Goal: Task Accomplishment & Management: Manage account settings

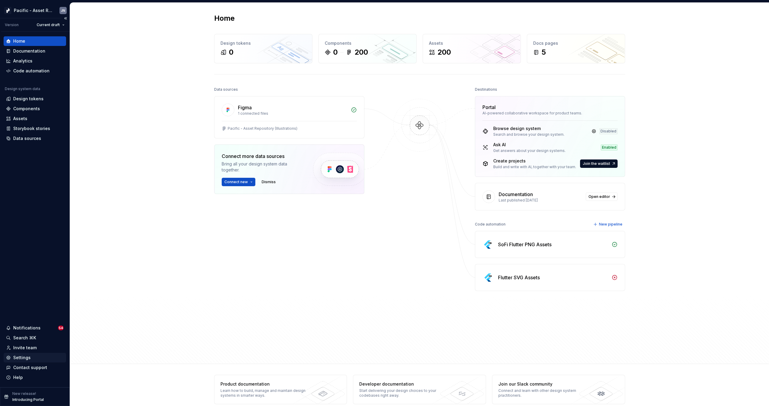
click at [23, 358] on div "Settings" at bounding box center [21, 358] width 17 height 6
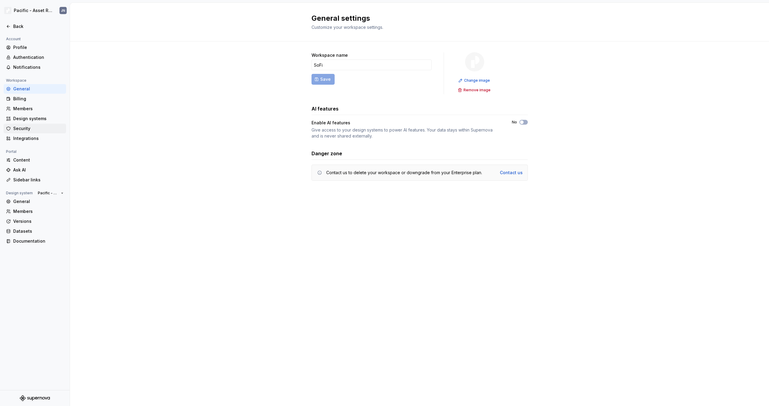
click at [34, 132] on div "Security" at bounding box center [35, 129] width 62 height 10
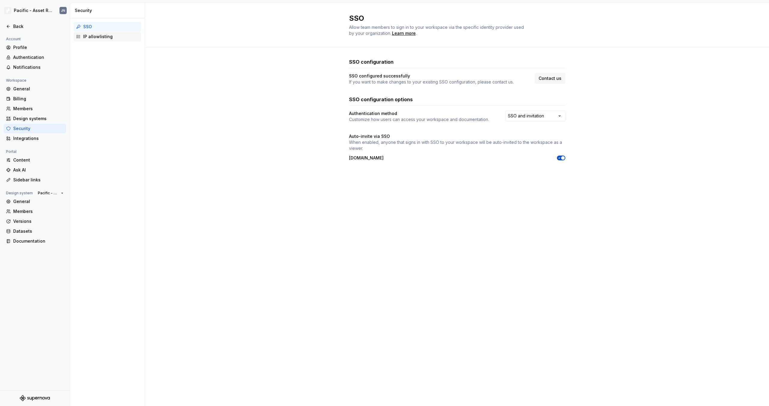
click at [108, 35] on div "IP allowlisting" at bounding box center [111, 37] width 56 height 6
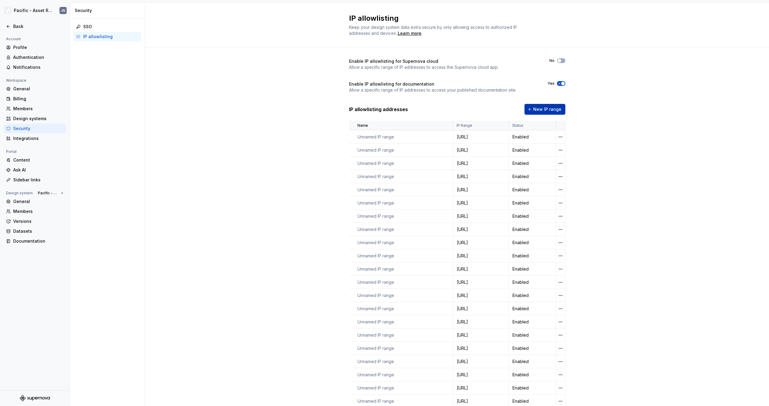
click at [541, 108] on span "New IP range" at bounding box center [547, 109] width 28 height 6
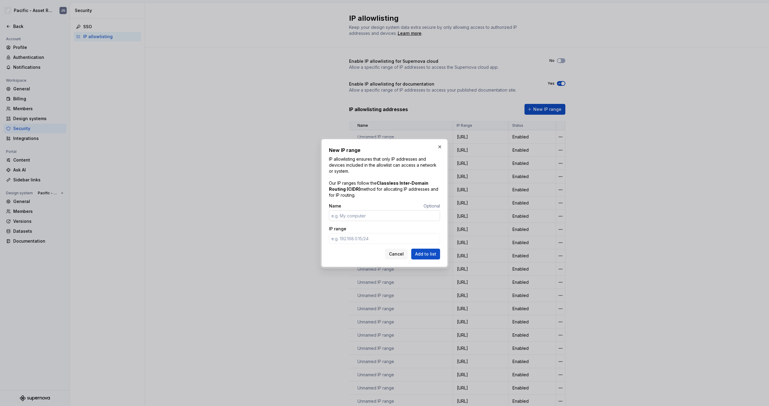
click at [375, 214] on input "Name" at bounding box center [384, 215] width 111 height 11
type input "[PERSON_NAME]"
paste input "[URL][TECHNICAL_ID]"
type input "[URL][TECHNICAL_ID]"
click at [424, 255] on span "Add to list" at bounding box center [425, 254] width 21 height 6
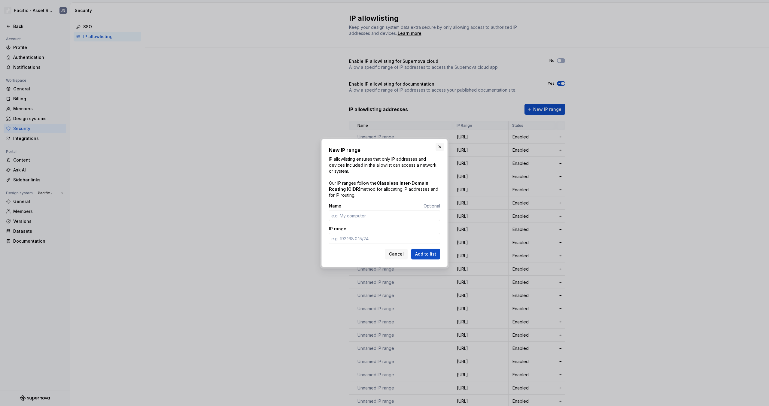
click at [441, 145] on button "button" at bounding box center [440, 147] width 8 height 8
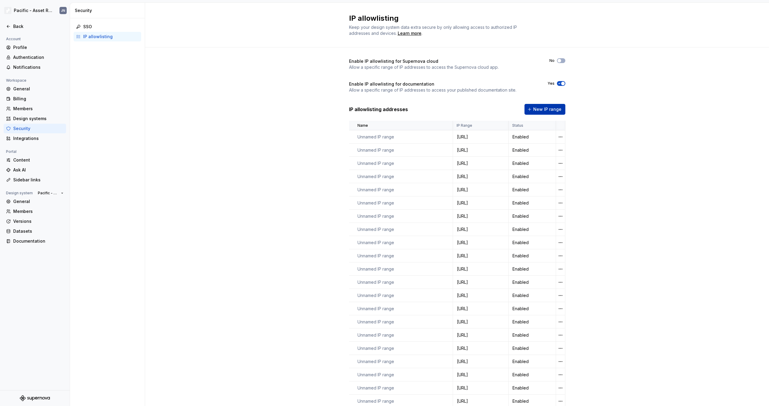
click at [538, 107] on span "New IP range" at bounding box center [547, 109] width 28 height 6
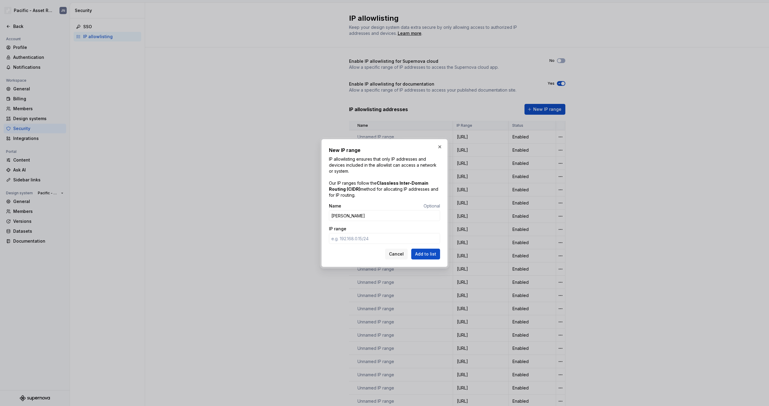
type input "[PERSON_NAME]"
paste input "[URL][TECHNICAL_ID]"
type input "[URL][TECHNICAL_ID]"
click at [436, 253] on span "Add to list" at bounding box center [425, 254] width 21 height 6
click at [440, 147] on button "button" at bounding box center [440, 147] width 8 height 8
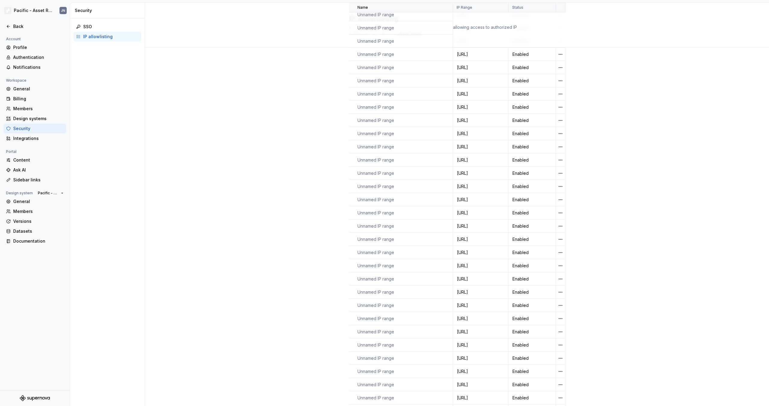
scroll to position [79, 0]
